Goal: Task Accomplishment & Management: Manage account settings

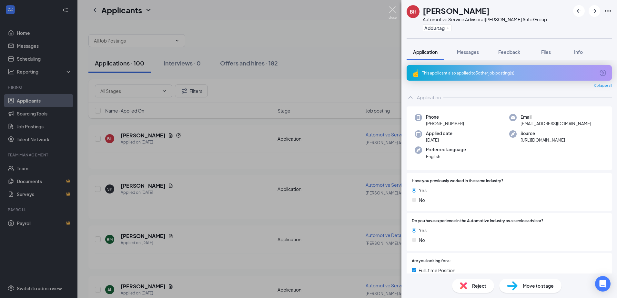
click at [391, 10] on img at bounding box center [392, 12] width 8 height 13
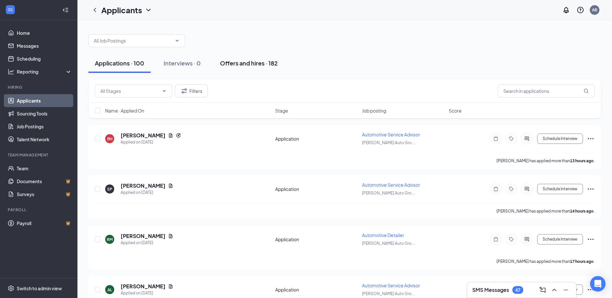
click at [229, 64] on div "Offers and hires · 182" at bounding box center [249, 63] width 58 height 8
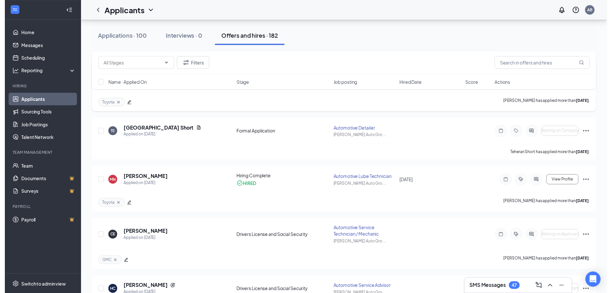
scroll to position [129, 0]
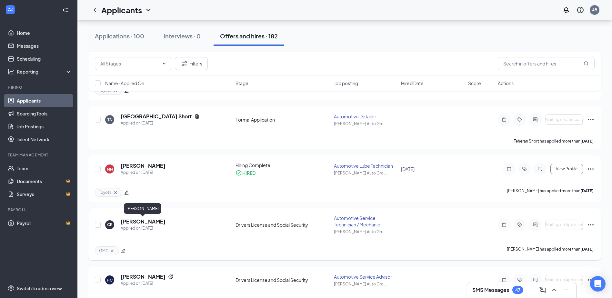
click at [147, 222] on h5 "[PERSON_NAME]" at bounding box center [143, 221] width 45 height 7
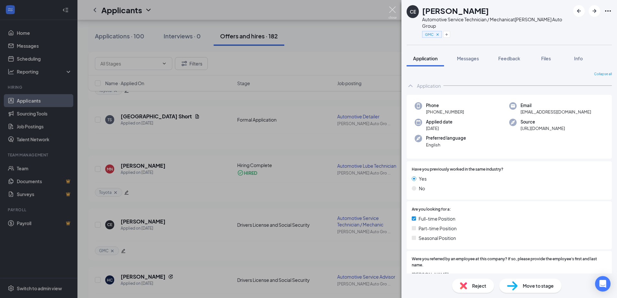
click at [393, 13] on img at bounding box center [392, 12] width 8 height 13
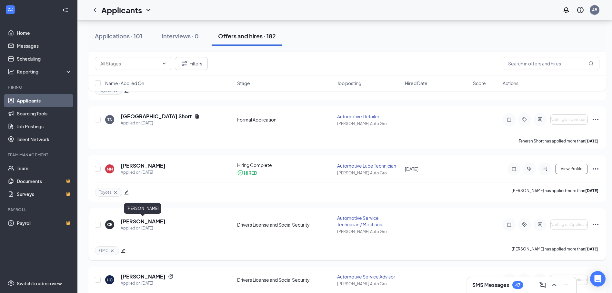
click at [153, 223] on h5 "[PERSON_NAME]" at bounding box center [143, 221] width 45 height 7
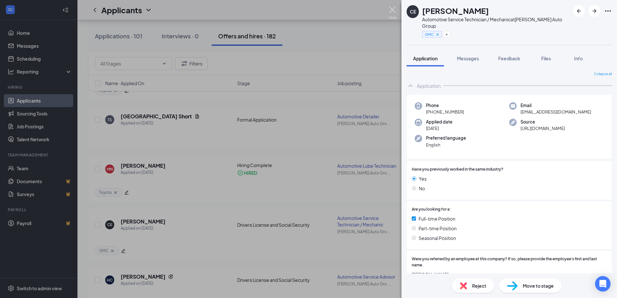
click at [394, 9] on img at bounding box center [392, 12] width 8 height 13
